Goal: Communication & Community: Answer question/provide support

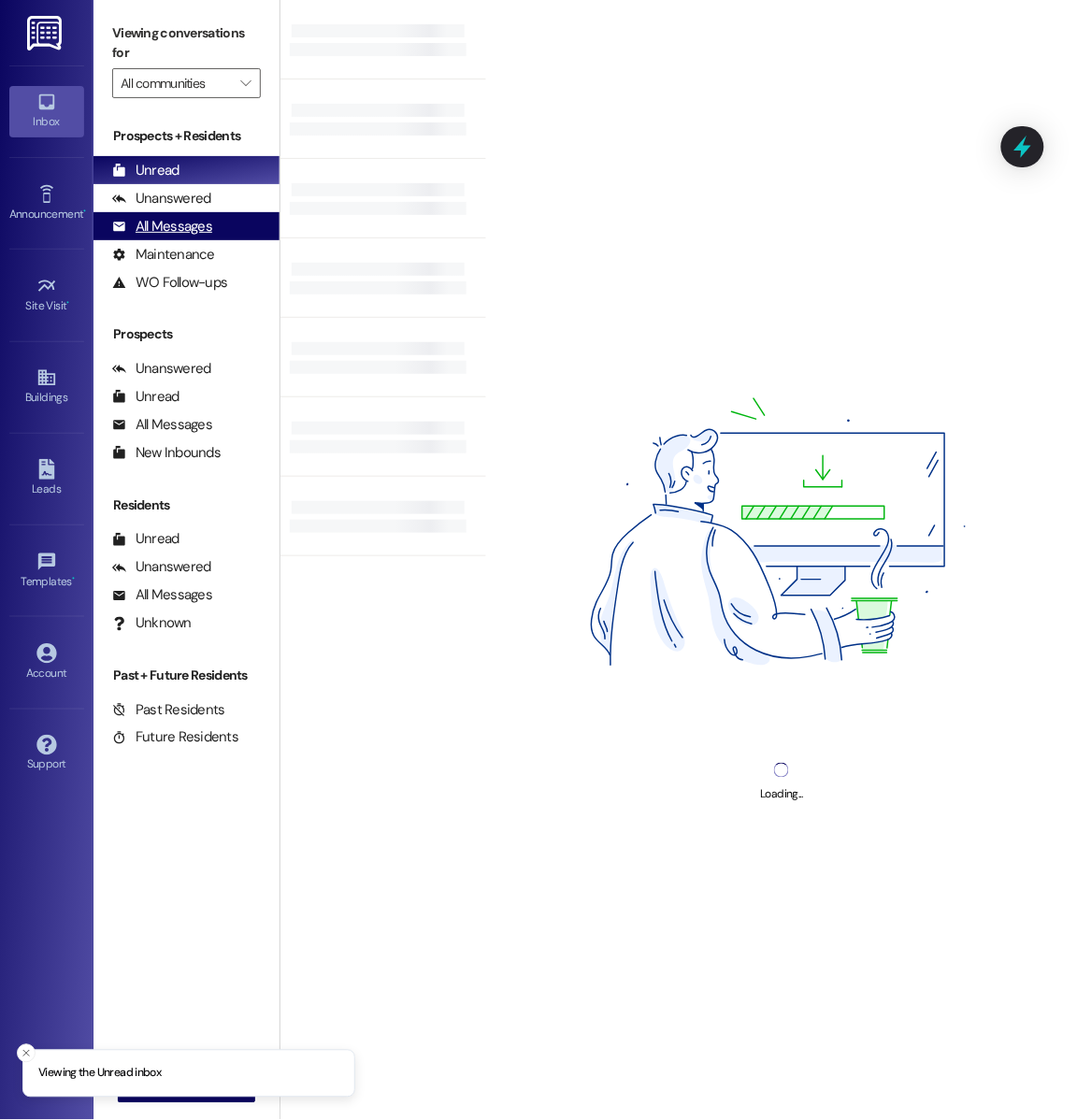
click at [241, 236] on div "All Messages (undefined)" at bounding box center [186, 226] width 186 height 28
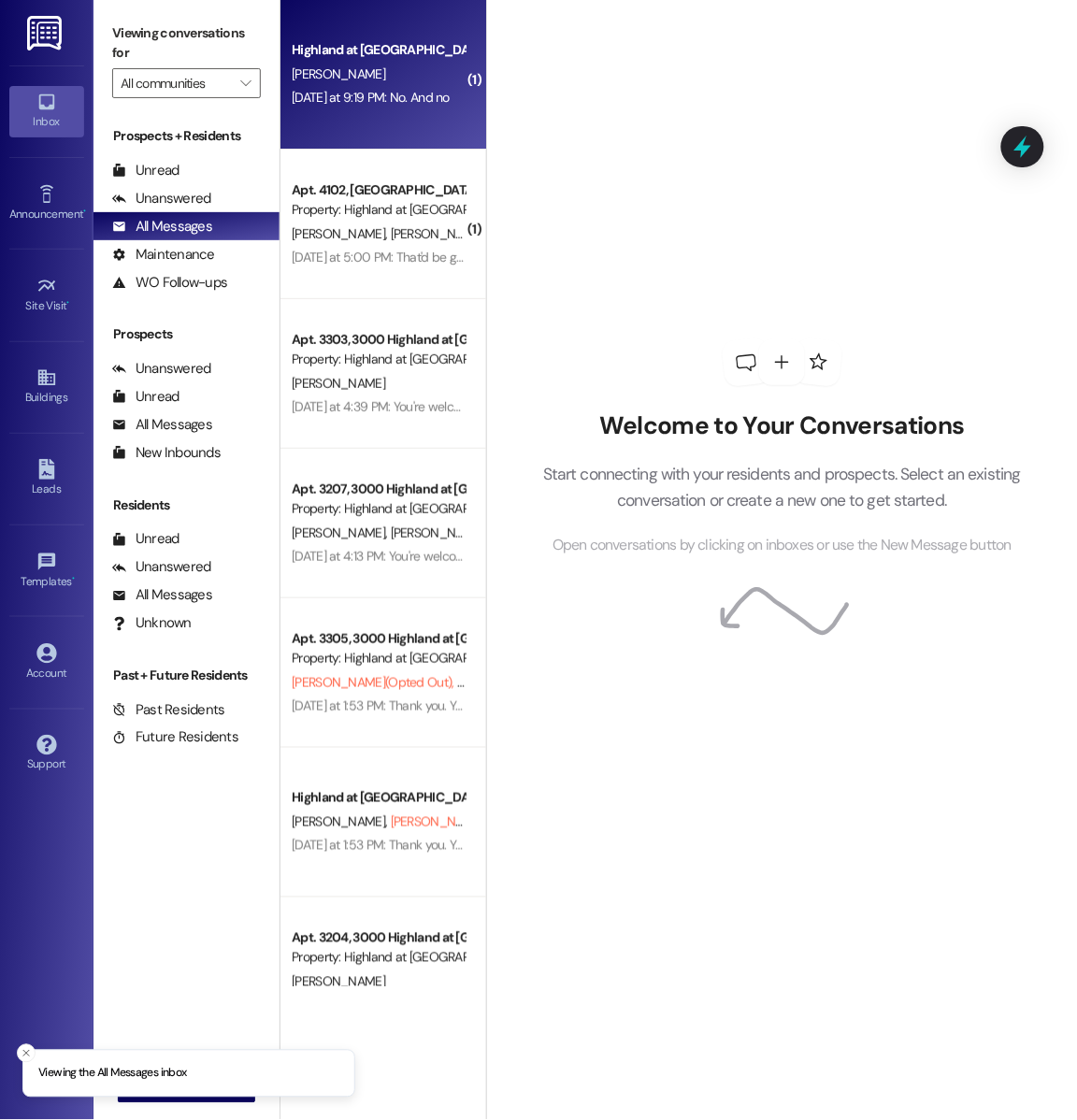
click at [317, 97] on div "[DATE] at 9:19 PM: No. And no [DATE] at 9:19 PM: No. And no" at bounding box center [370, 97] width 158 height 17
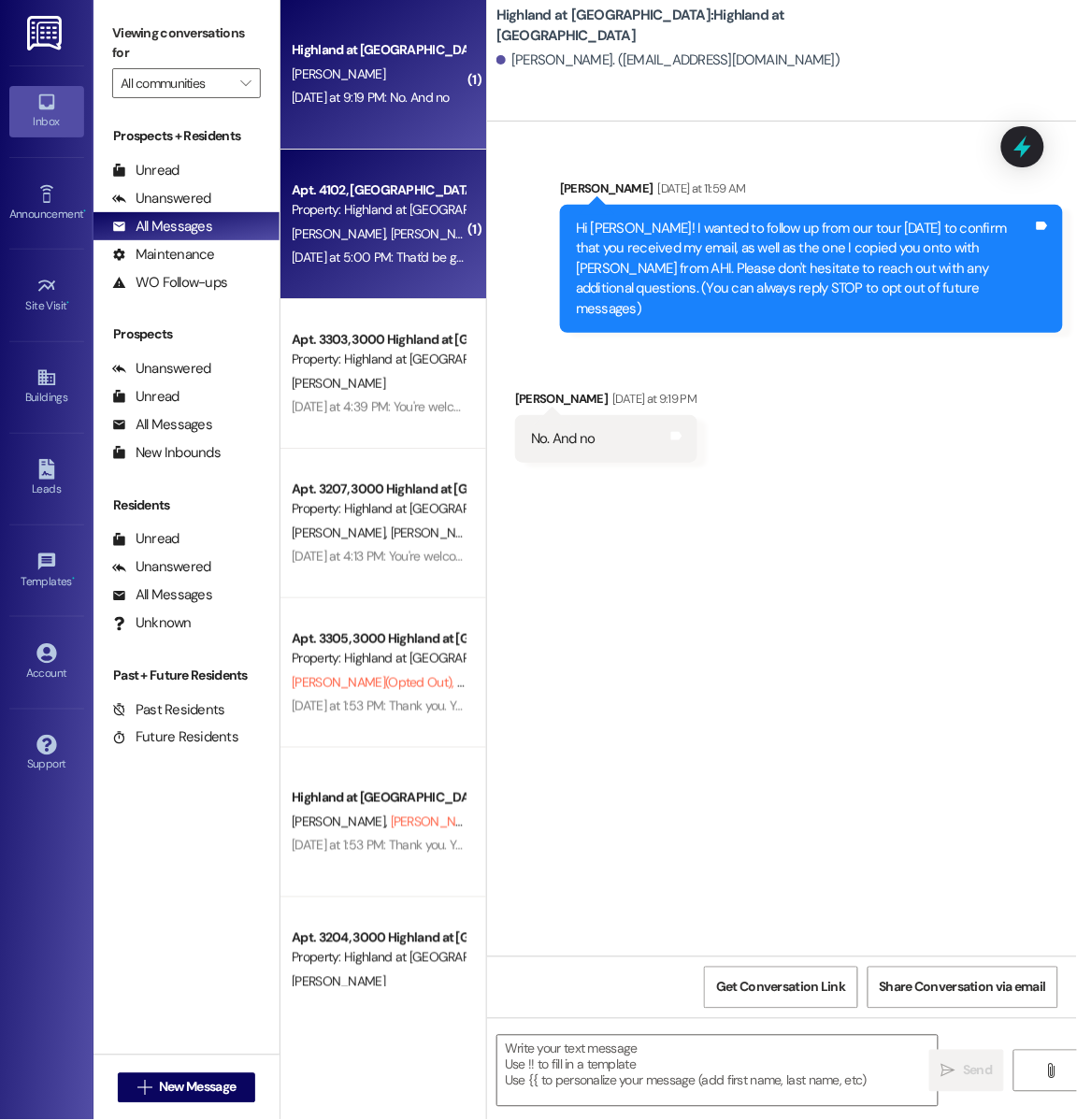
click at [398, 259] on div "[DATE] at 5:00 PM: That'd be great! Thanks so much!! 💖 [DATE] at 5:00 PM: That'…" at bounding box center [444, 257] width 306 height 17
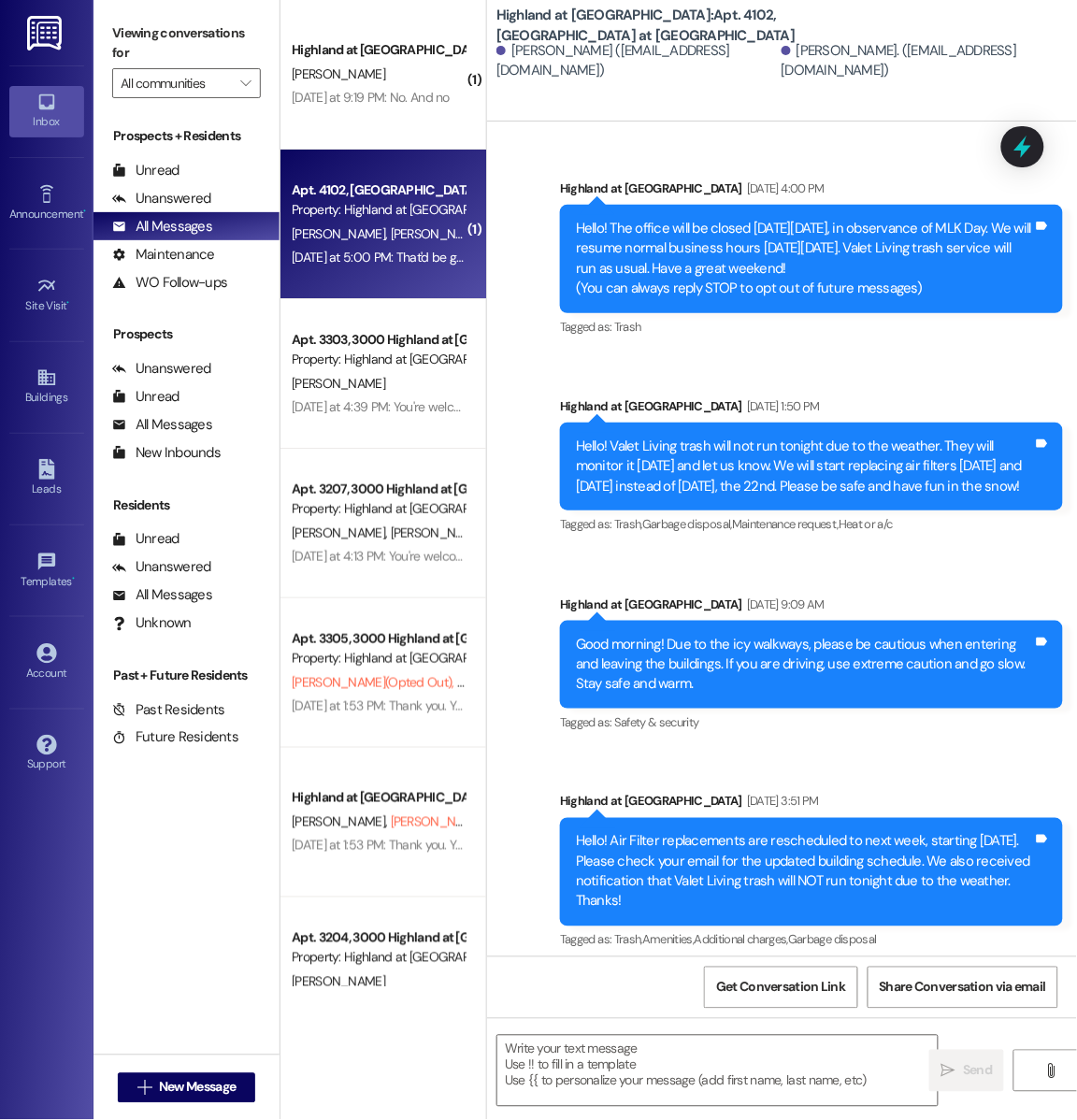
scroll to position [10352, 0]
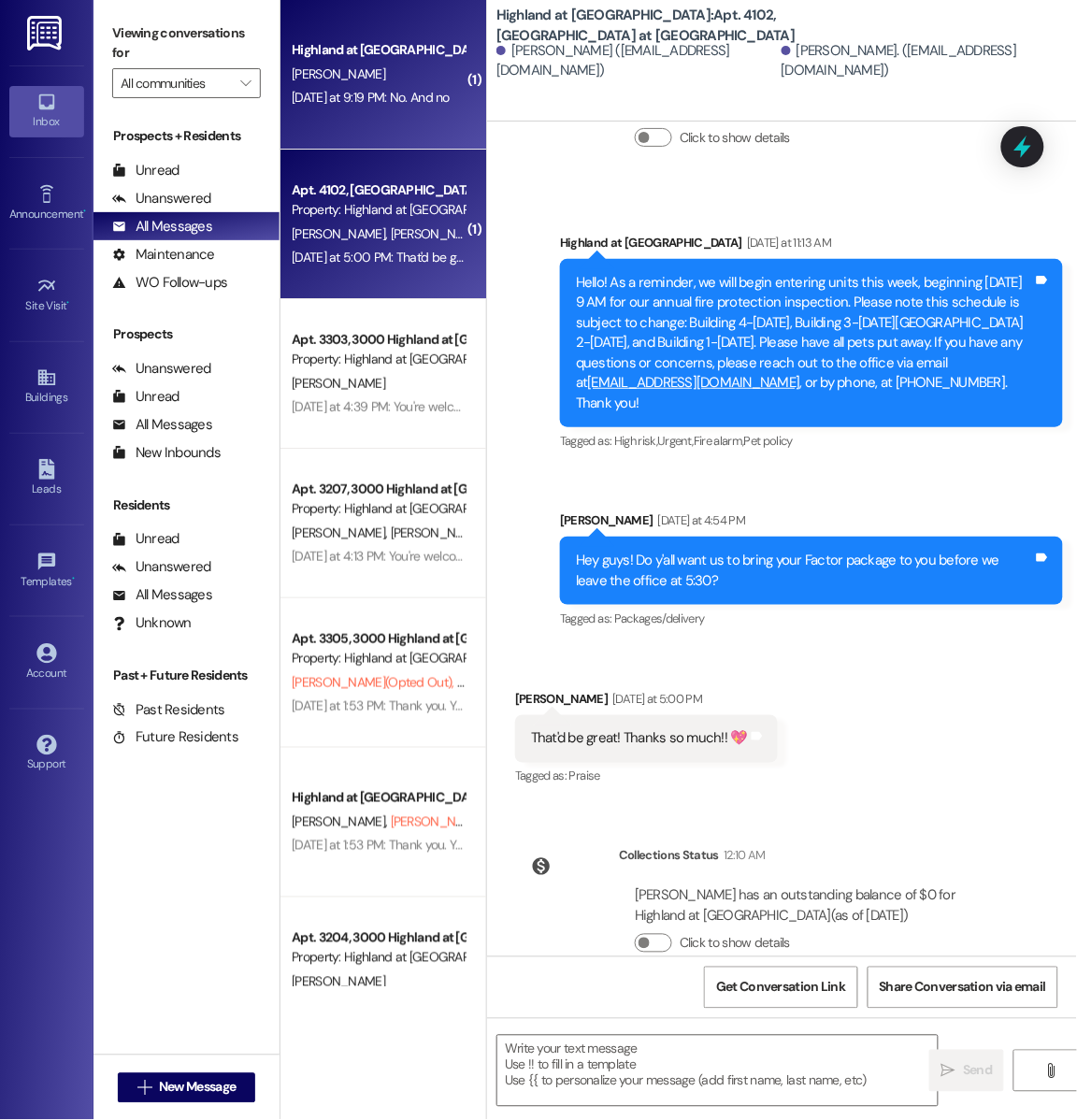
click at [404, 112] on div "Highland at Spring Hill Prospect C. Hinds Yesterday at 9:19 PM: No. And no Yest…" at bounding box center [383, 75] width 206 height 149
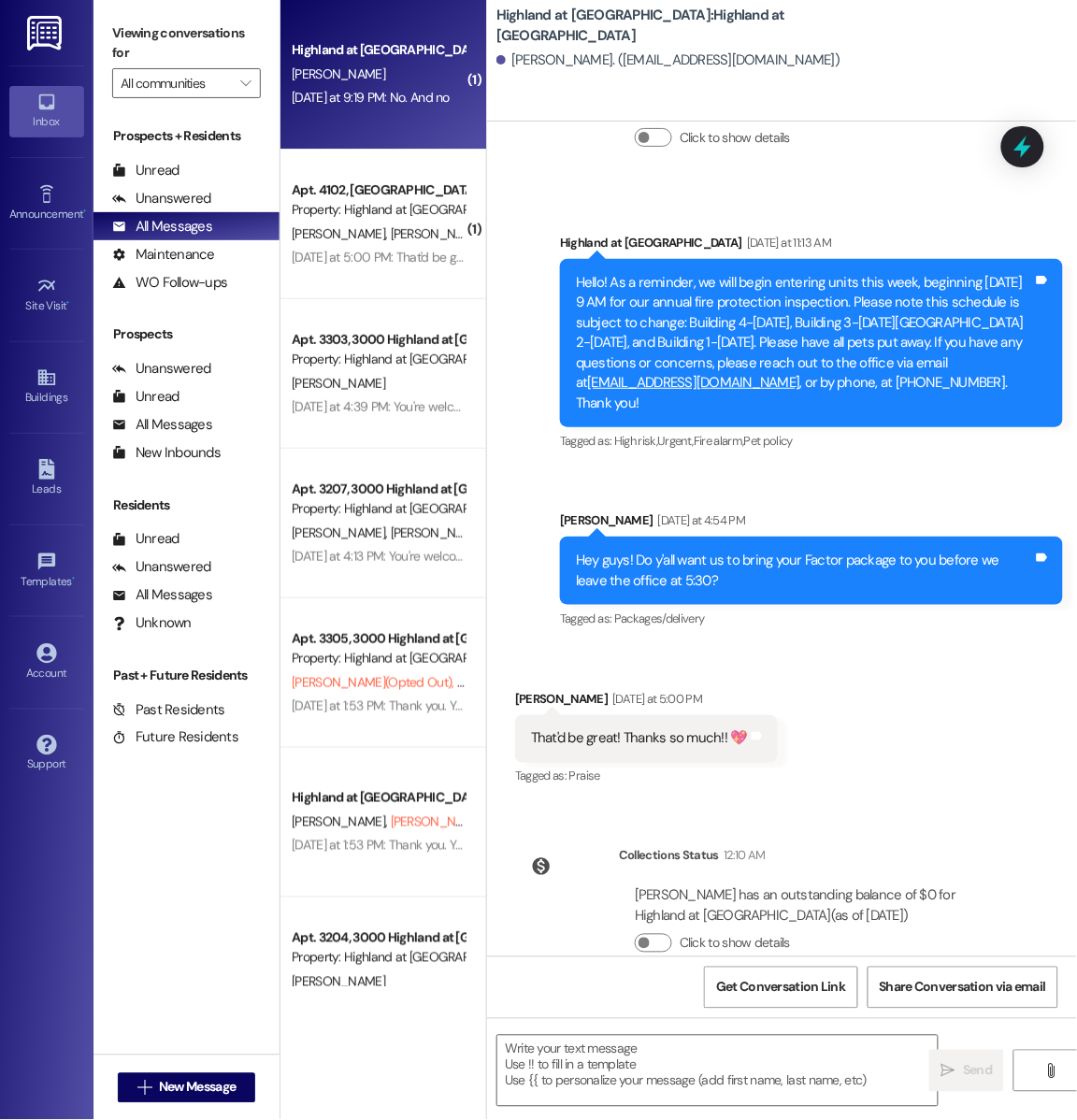
scroll to position [0, 0]
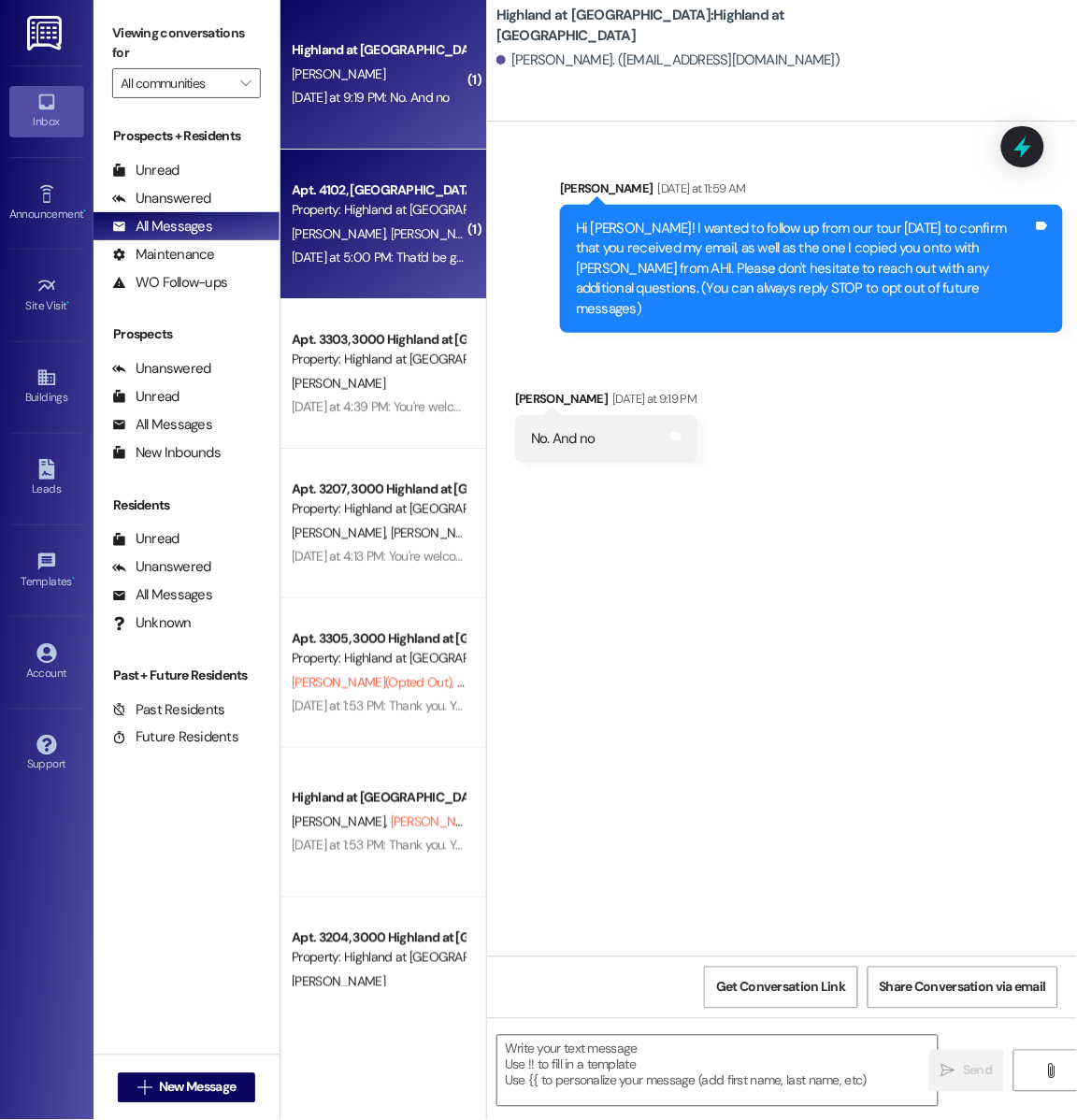
click at [360, 206] on div "Property: Highland at [GEOGRAPHIC_DATA]" at bounding box center [378, 210] width 173 height 20
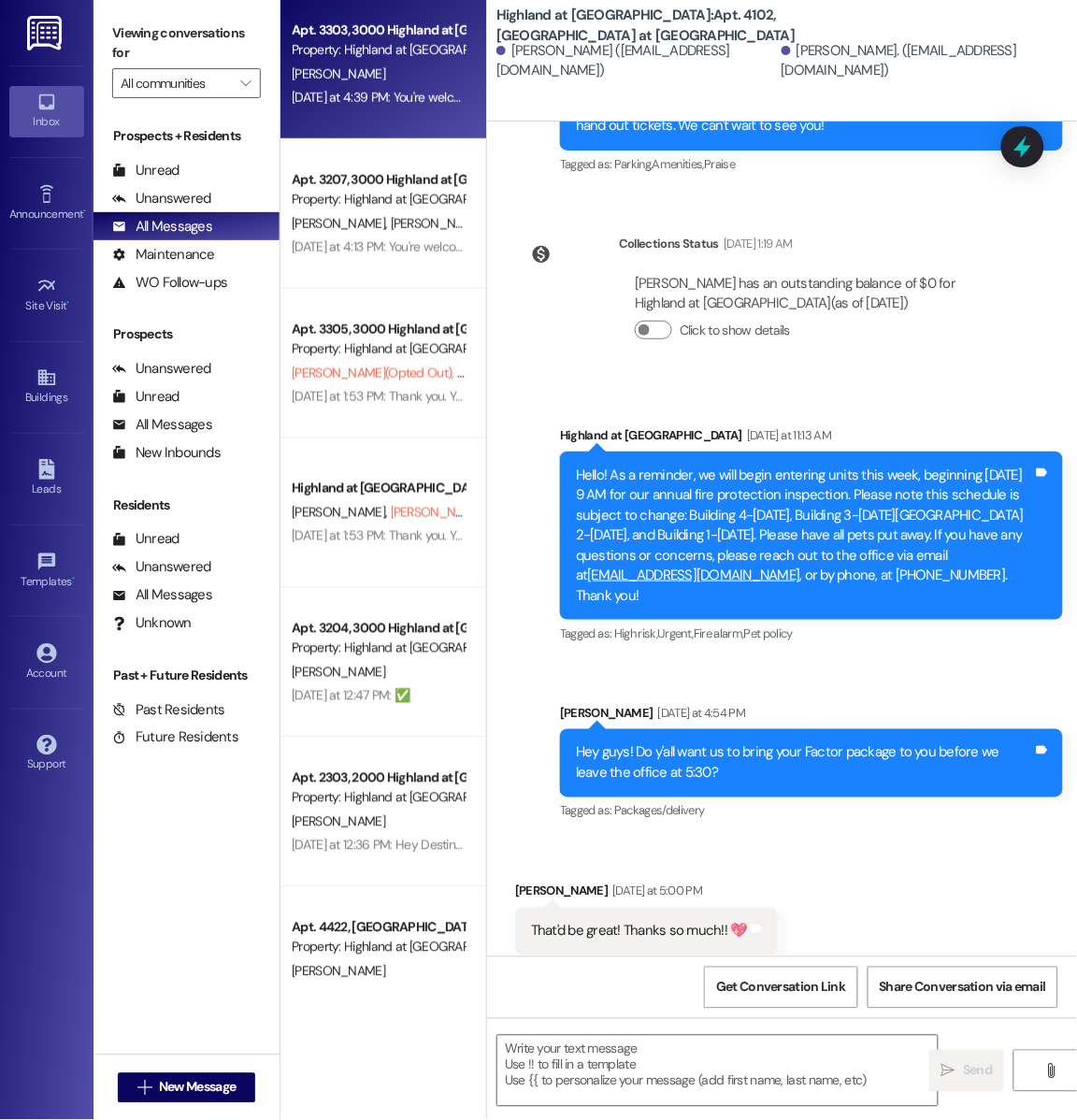
scroll to position [332, 0]
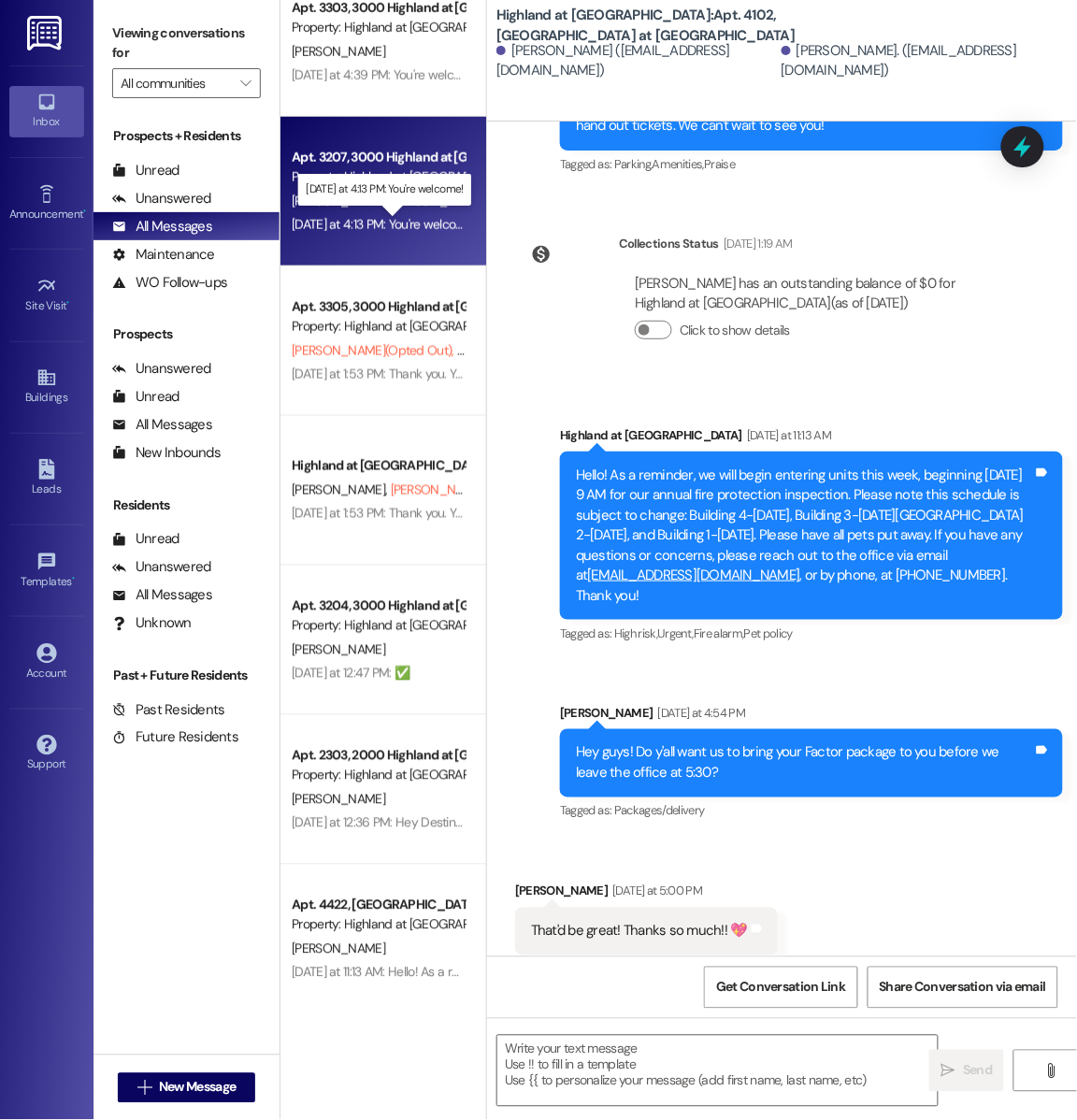
click at [391, 224] on div "Yesterday at 4:13 PM: You're welcome! Yesterday at 4:13 PM: You're welcome!" at bounding box center [383, 224] width 184 height 17
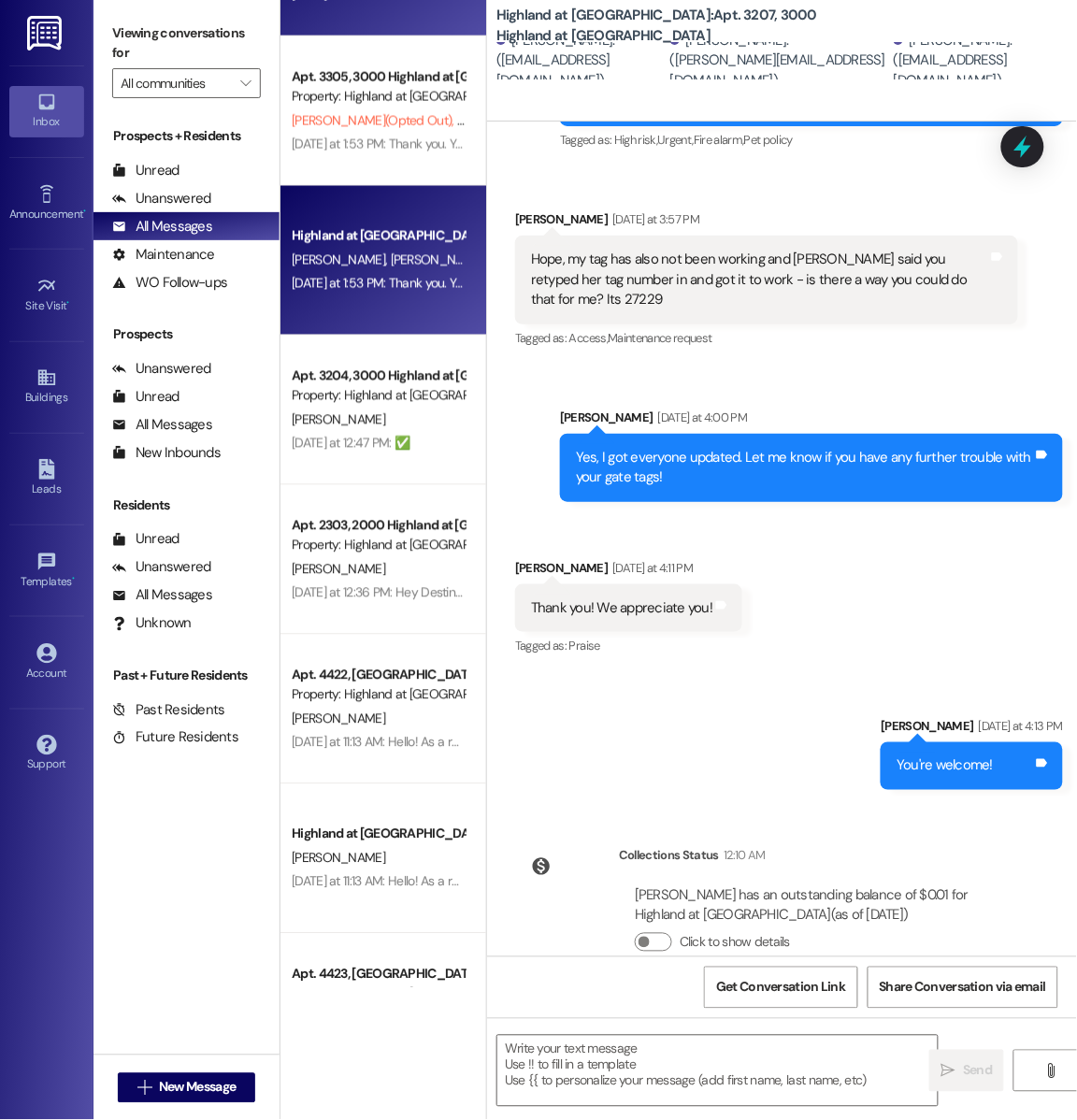
scroll to position [0, 0]
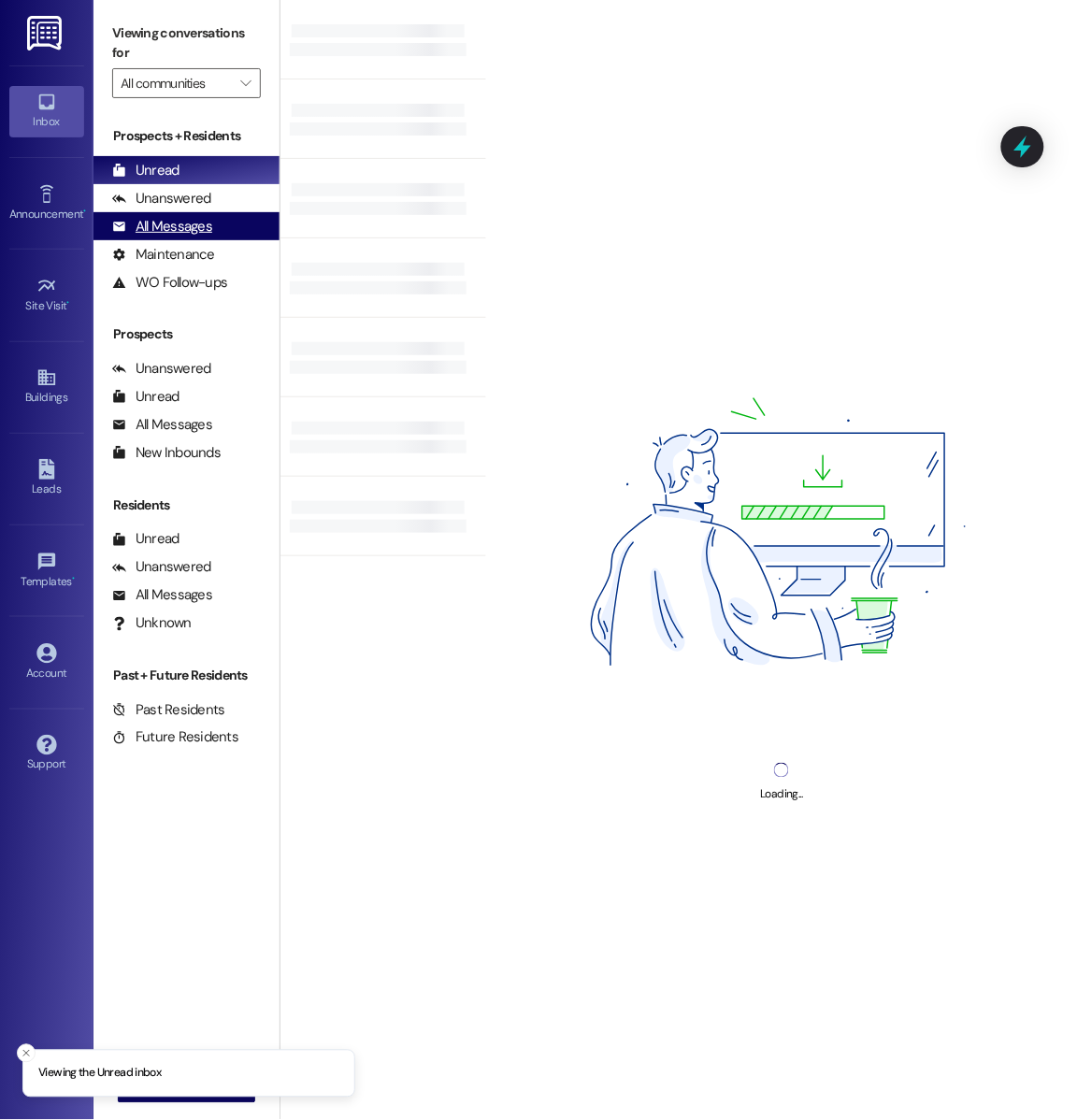
click at [215, 233] on div "All Messages (undefined)" at bounding box center [186, 226] width 186 height 28
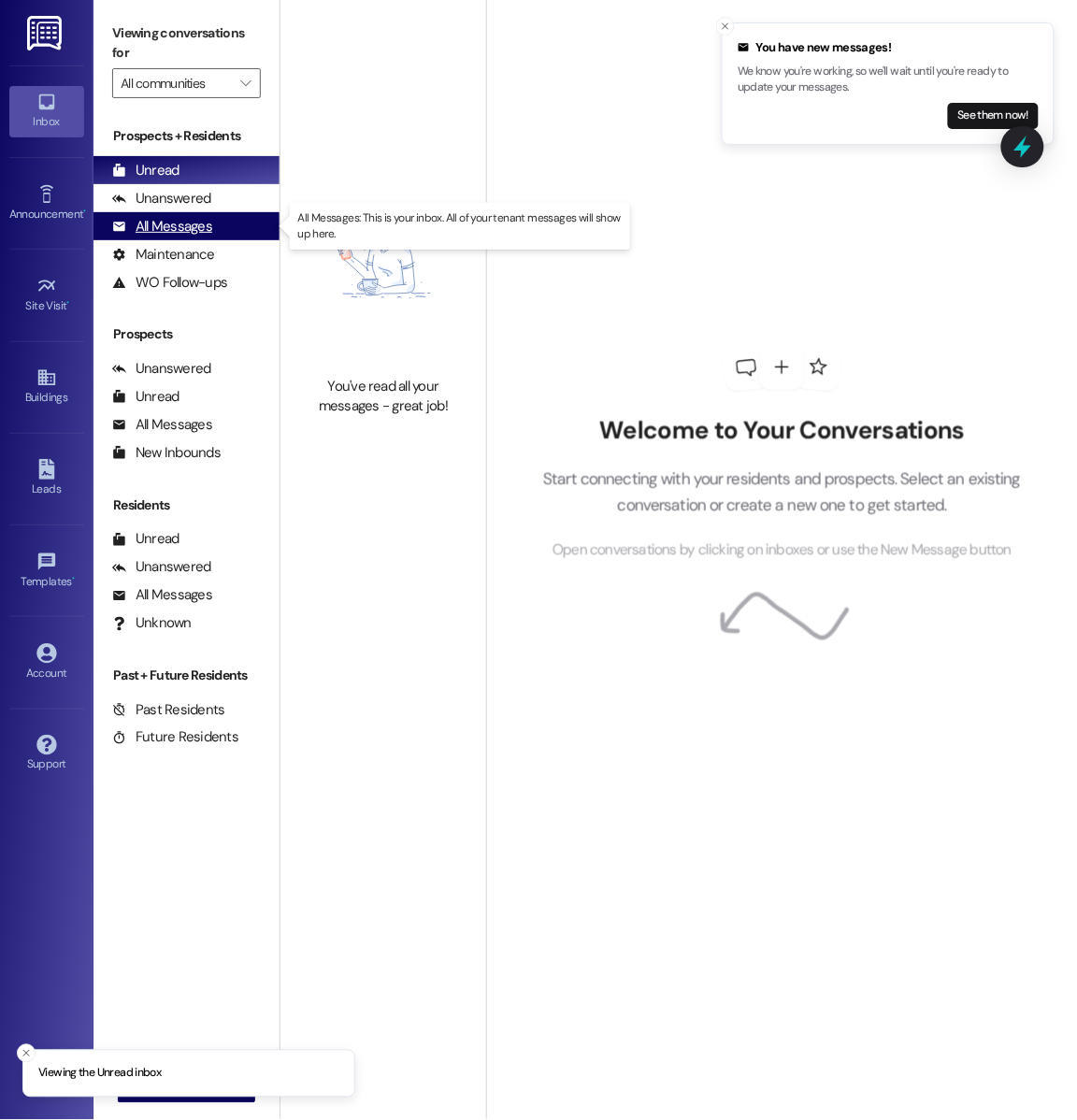
click at [208, 232] on div "All Messages" at bounding box center [162, 227] width 100 height 20
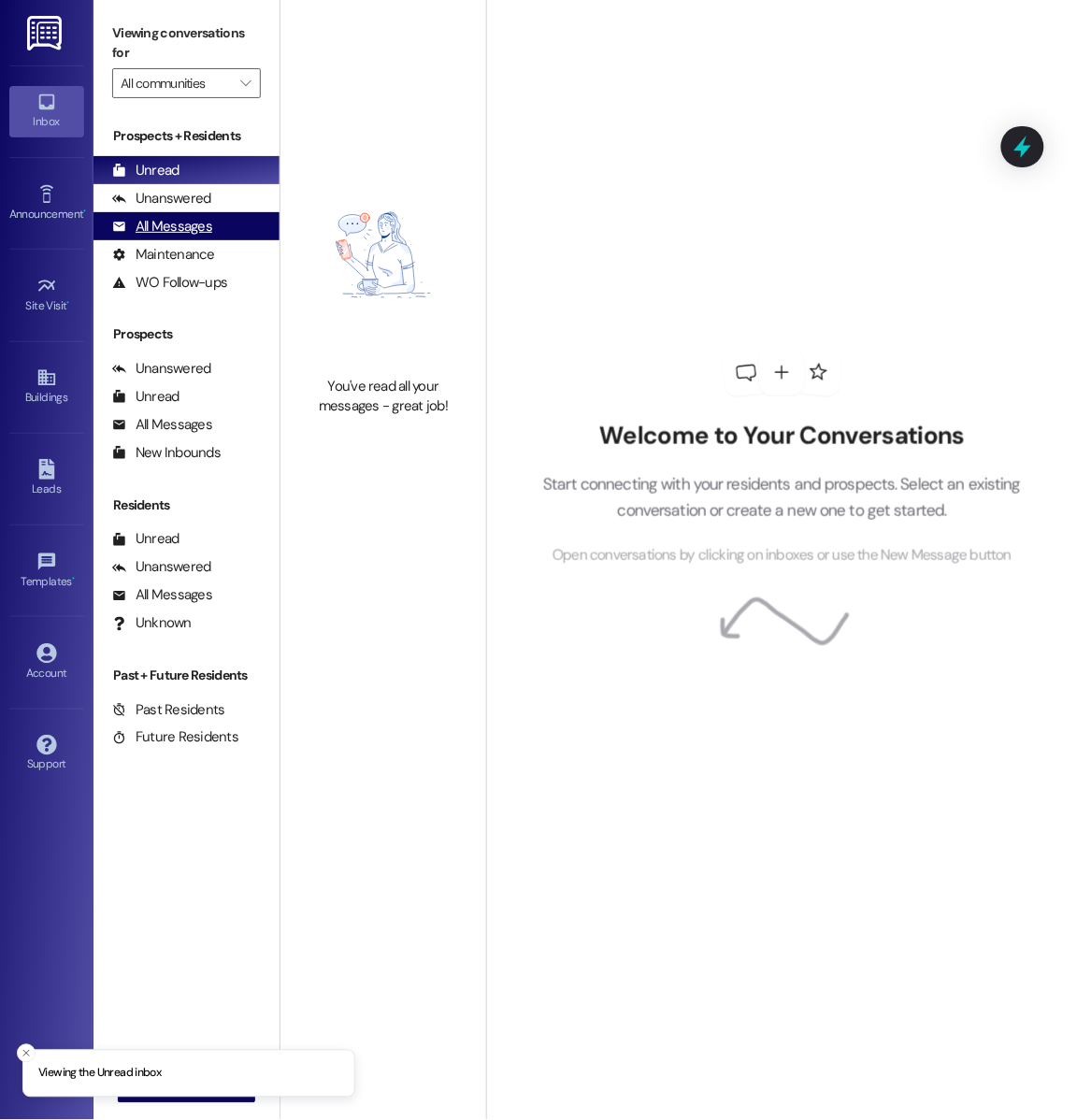
click at [237, 238] on div "All Messages (undefined)" at bounding box center [186, 226] width 186 height 28
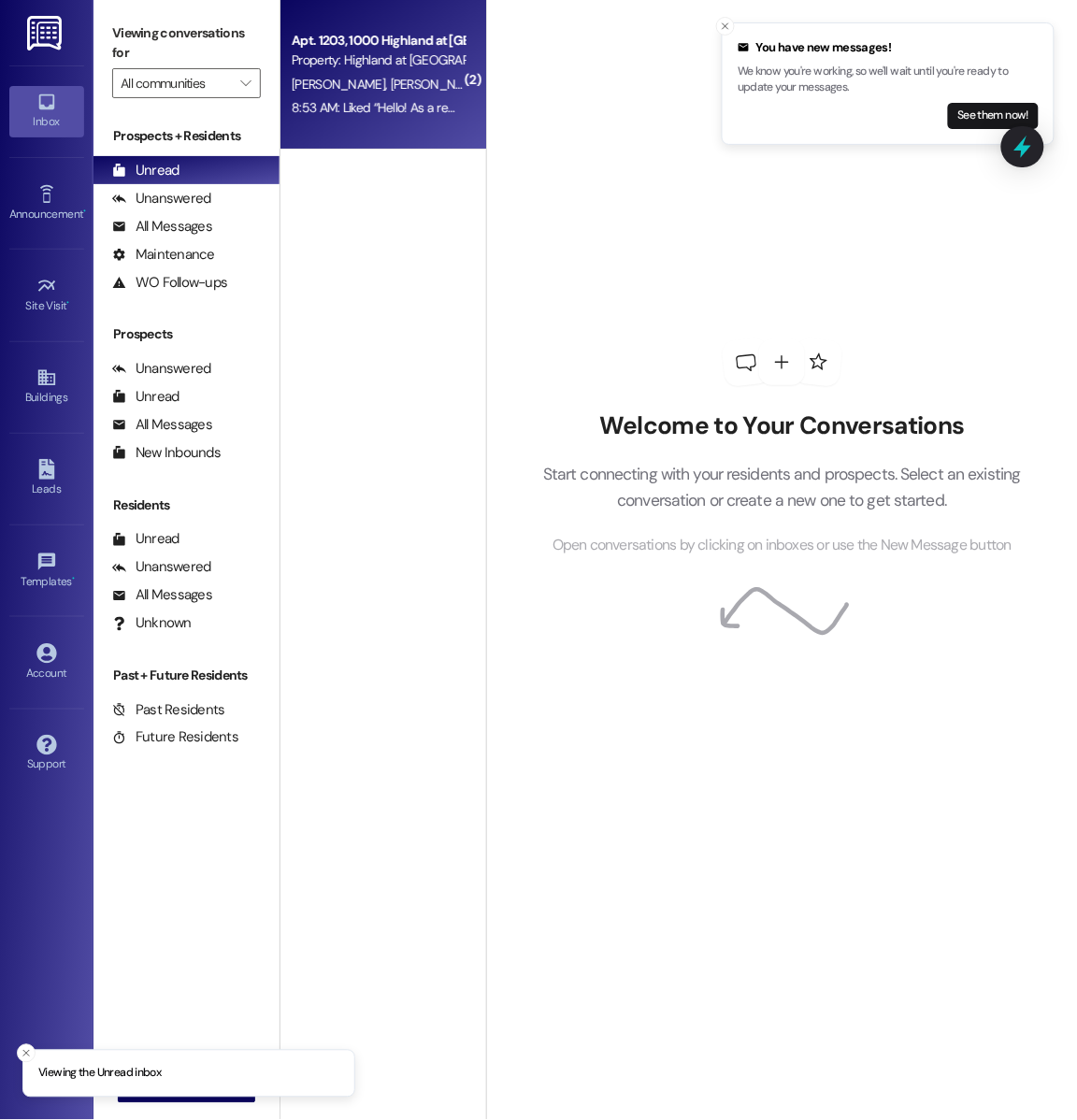
click at [396, 97] on div "8:53 AM: Liked “Hello! As a reminder, we will begin entering units this week, b…" at bounding box center [377, 108] width 176 height 23
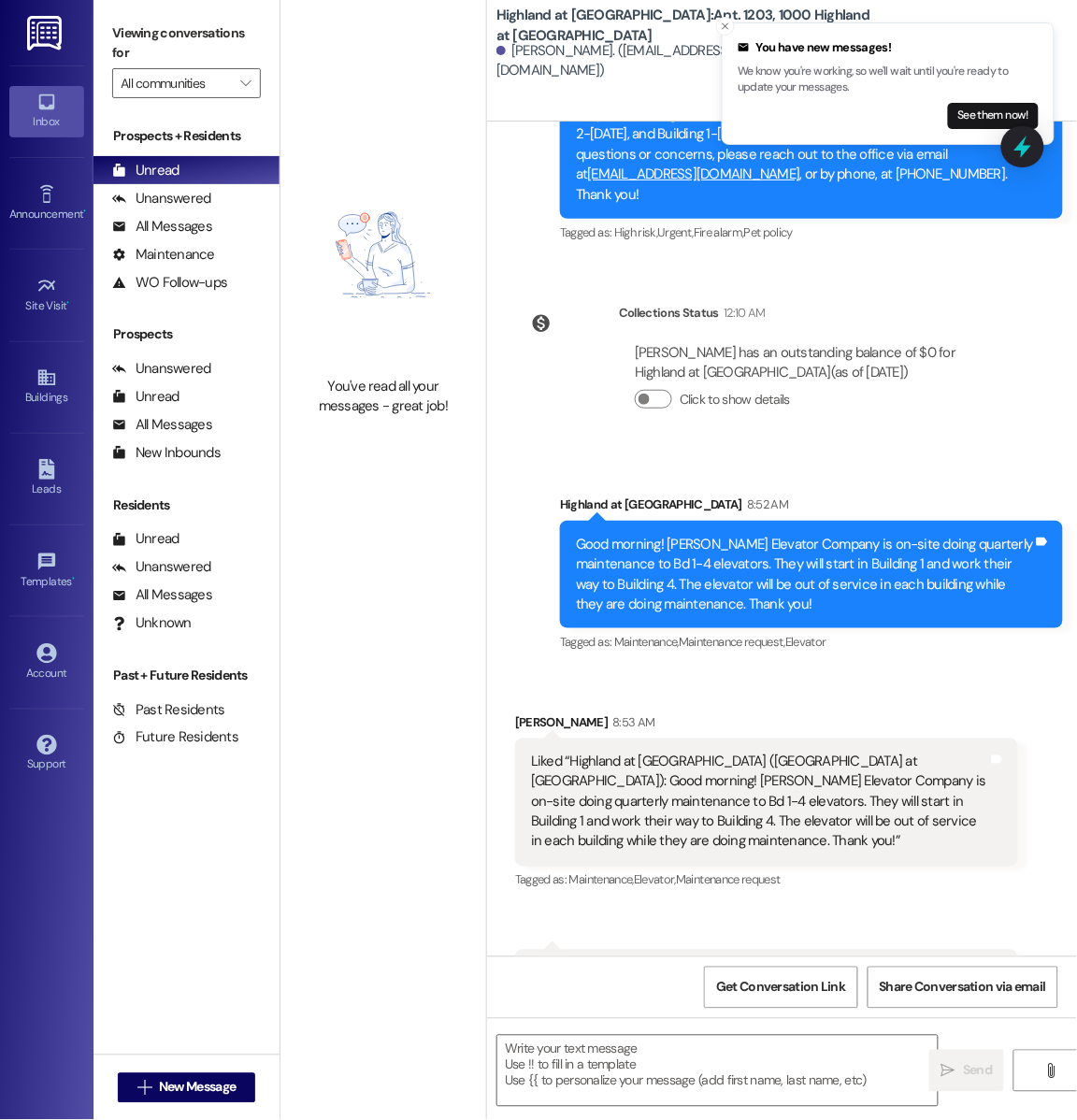
scroll to position [7346, 0]
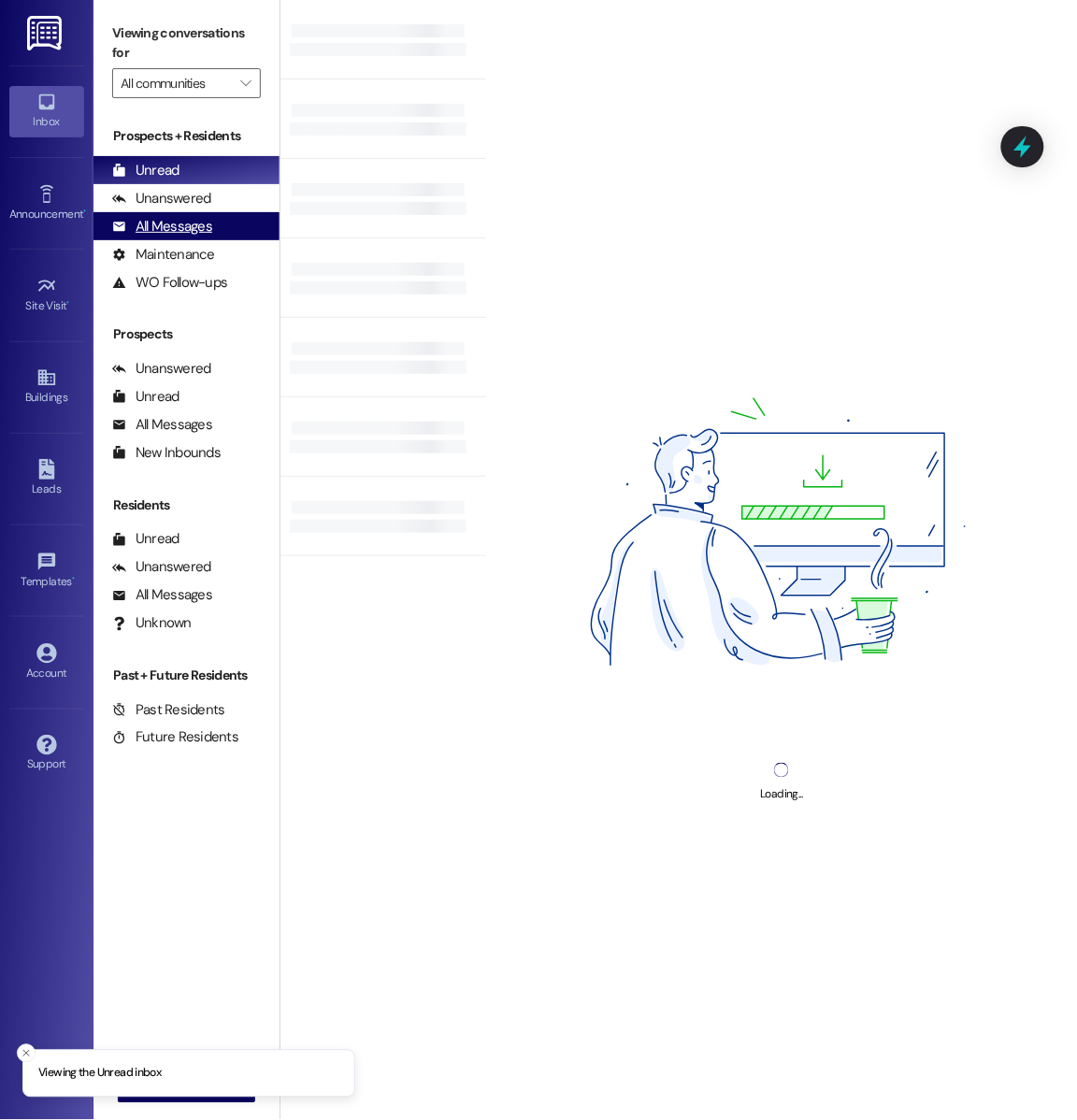
click at [193, 230] on div "All Messages" at bounding box center [162, 227] width 100 height 20
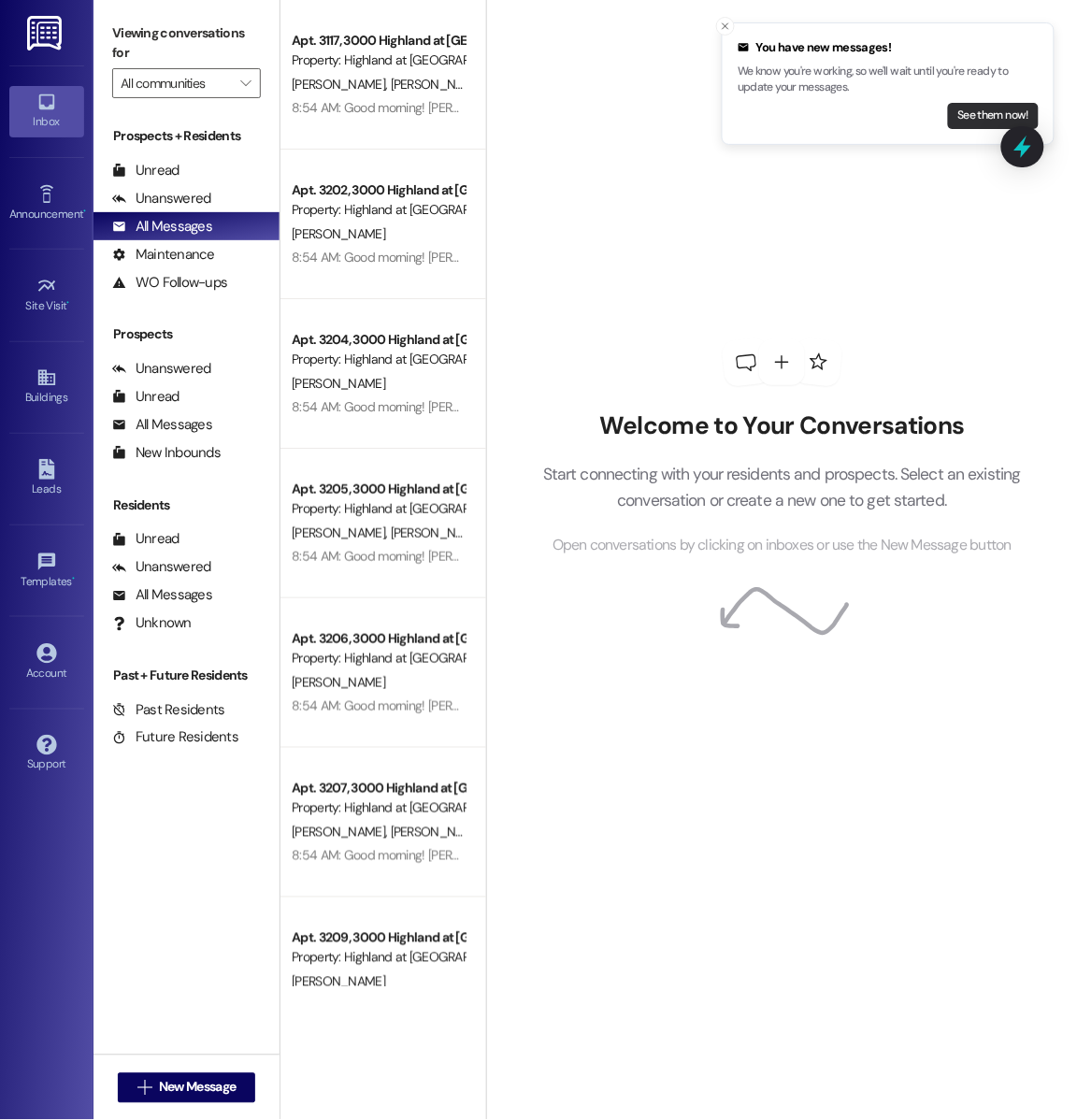
click at [975, 114] on button "See them now!" at bounding box center [992, 115] width 91 height 26
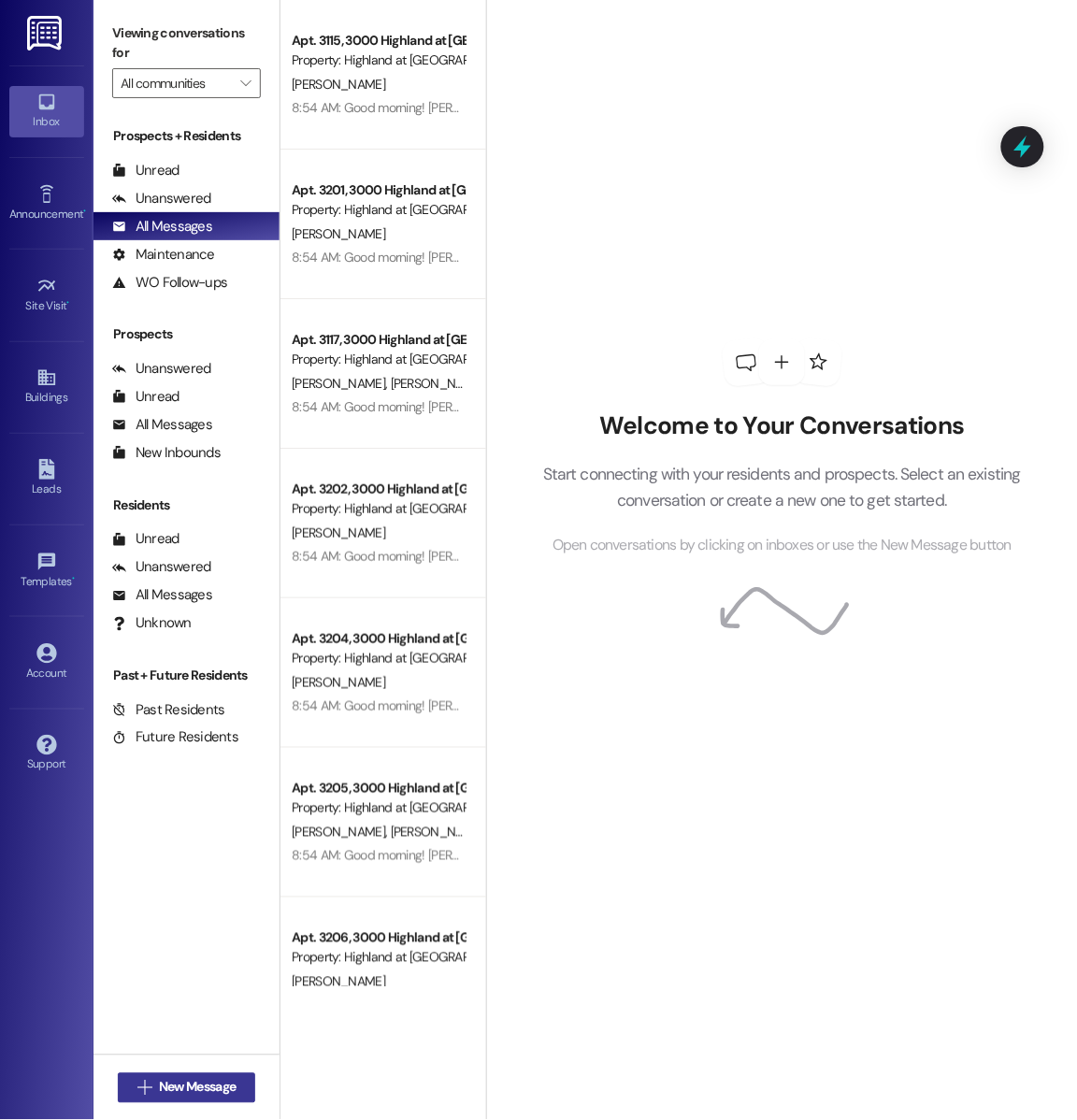
click at [219, 1095] on span "New Message" at bounding box center [197, 1088] width 77 height 20
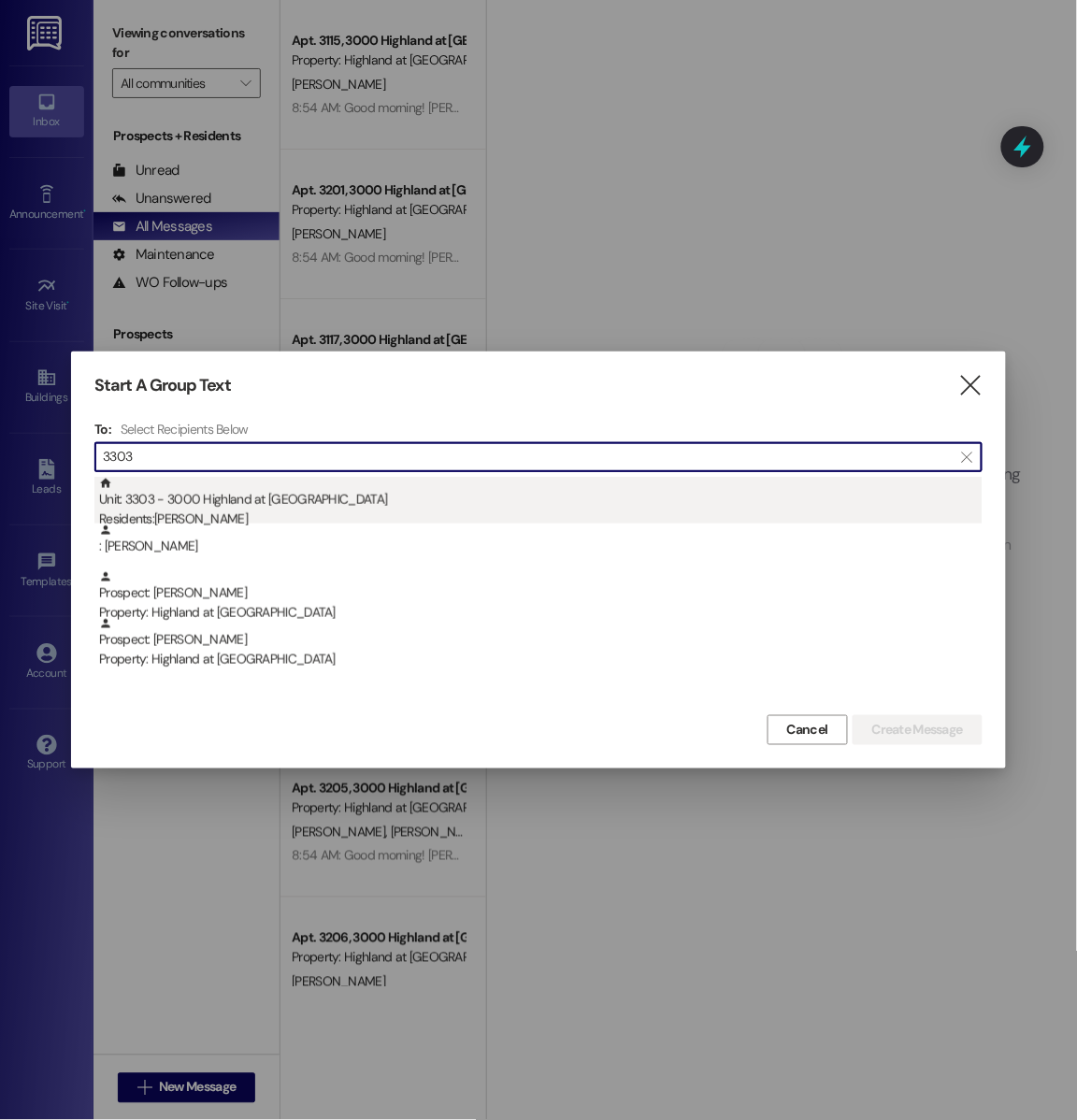
type input "3303"
click at [261, 508] on div "Unit: 3303 - 3000 Highland at Spring Hill Residents: Erica White" at bounding box center [540, 504] width 883 height 54
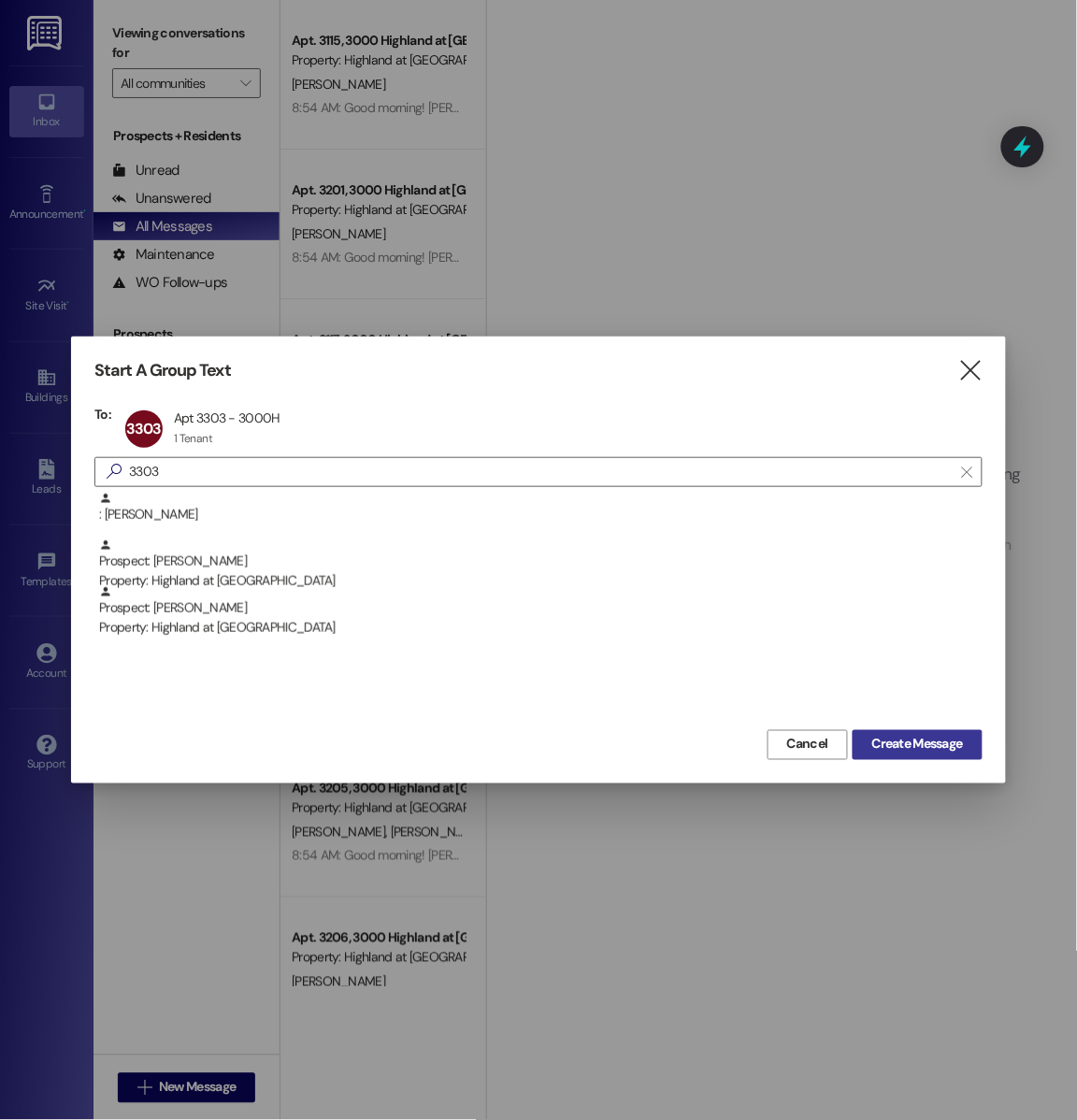
click at [919, 742] on span "Create Message" at bounding box center [917, 745] width 91 height 20
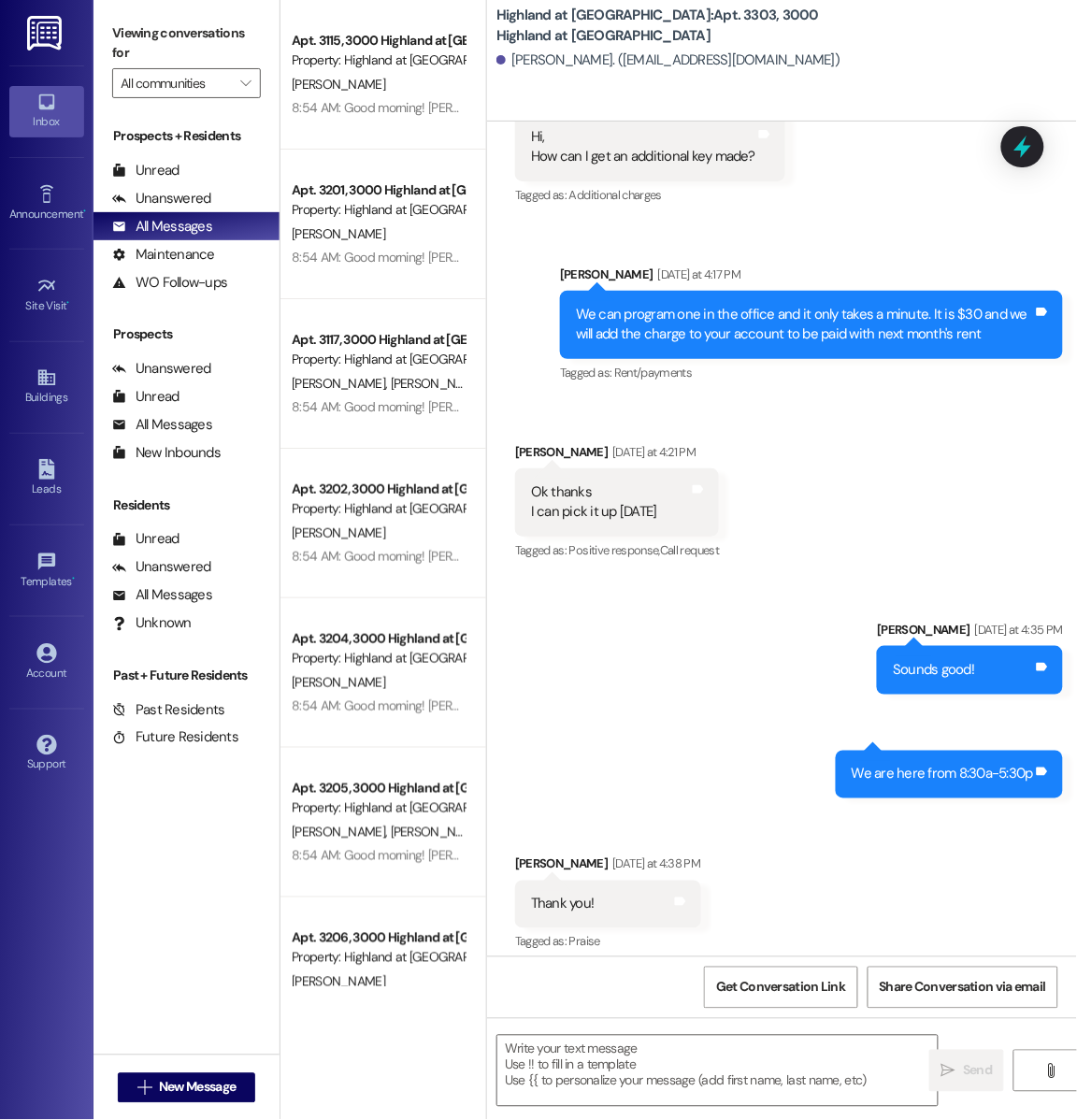
scroll to position [13129, 0]
